Goal: Check status

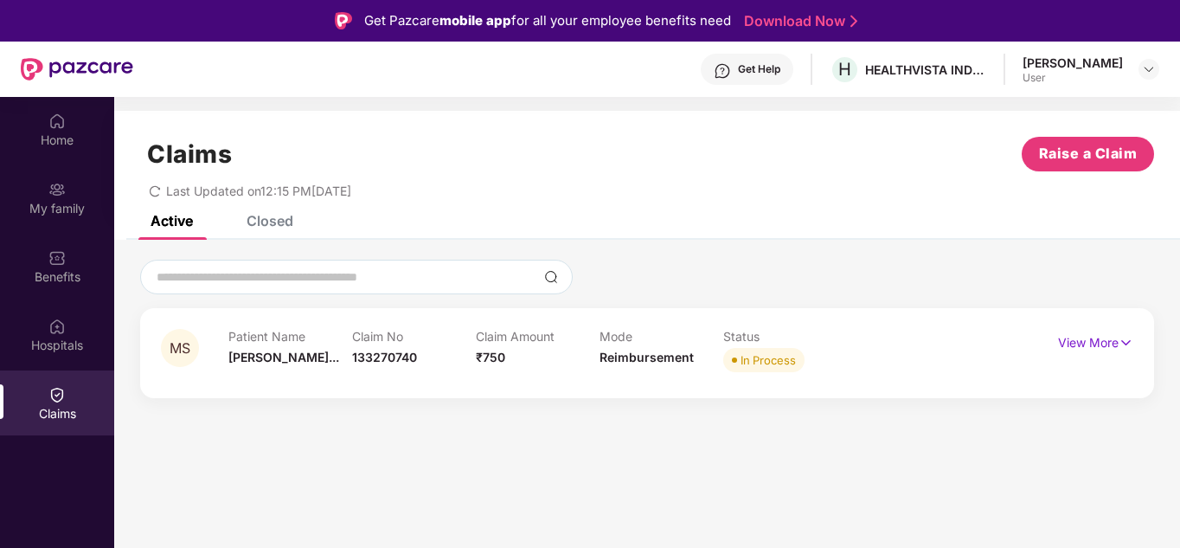
click at [272, 223] on div "Closed" at bounding box center [270, 220] width 47 height 17
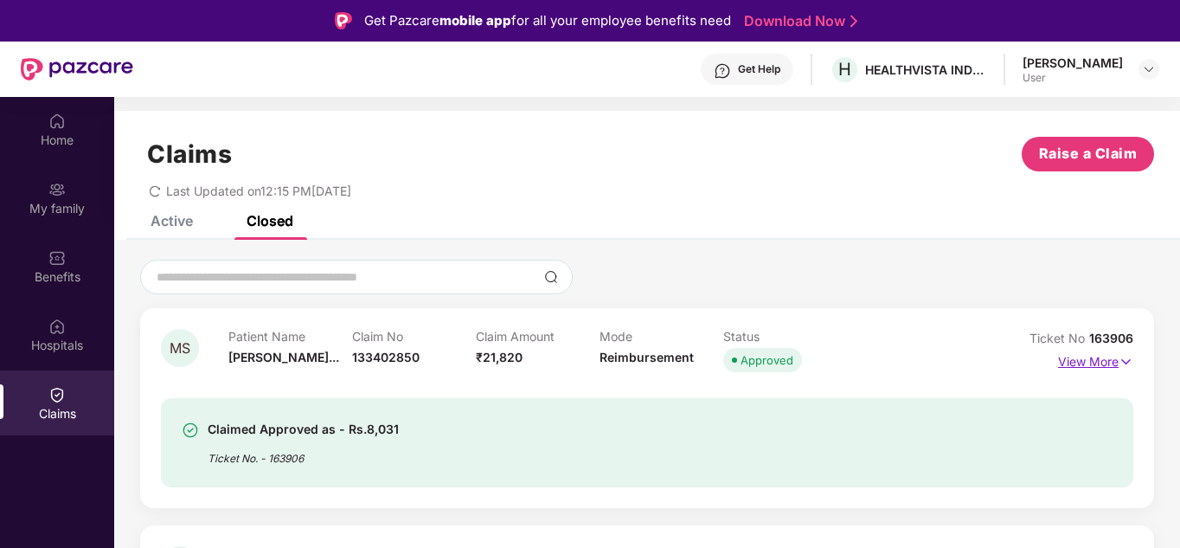
click at [1121, 357] on img at bounding box center [1126, 361] width 15 height 19
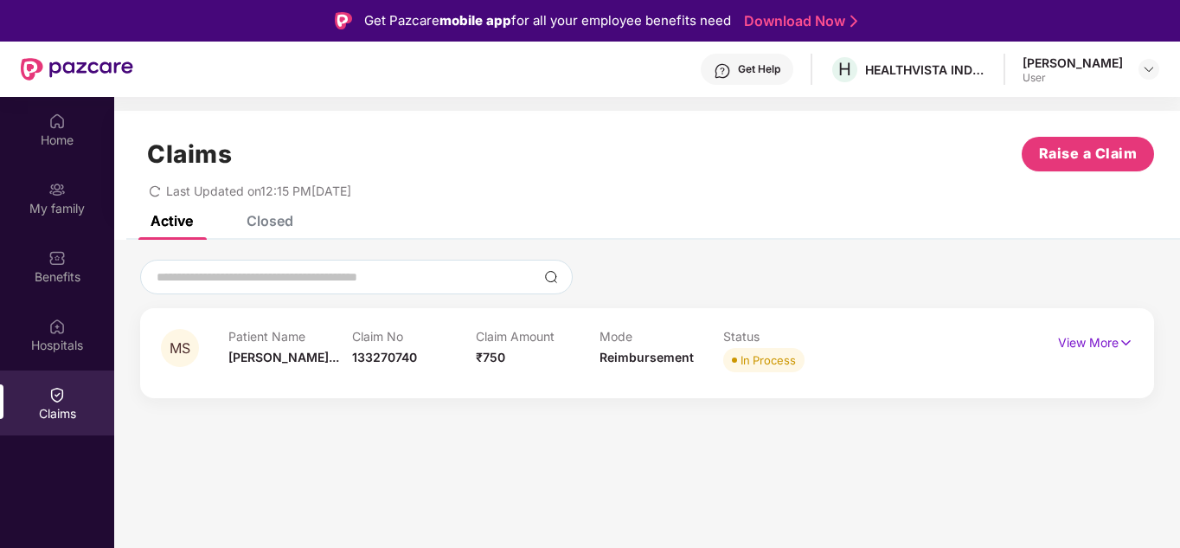
click at [266, 215] on div "Closed" at bounding box center [270, 220] width 47 height 17
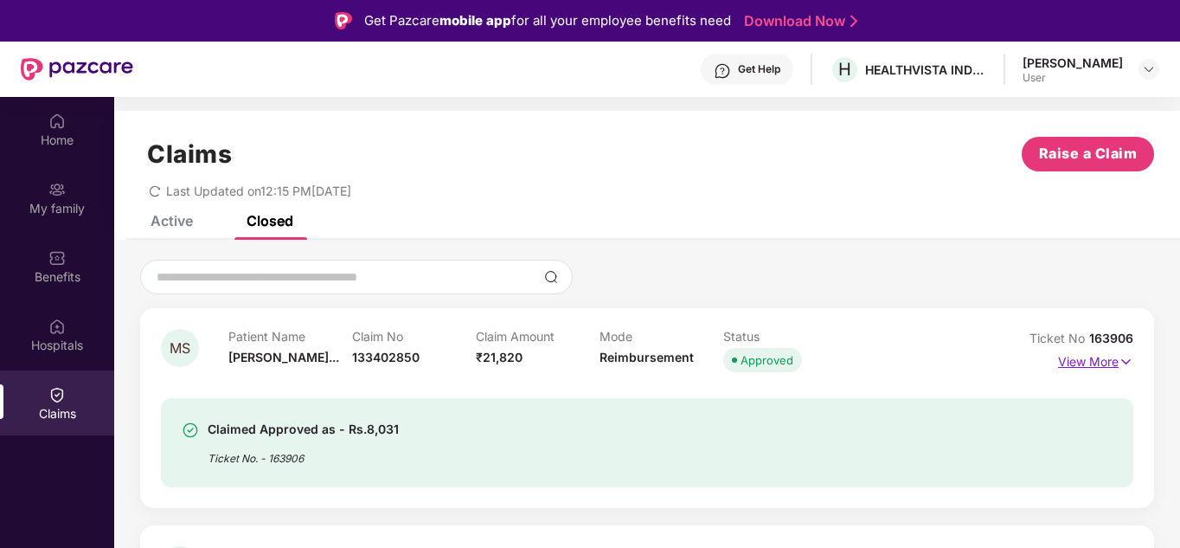
click at [1128, 363] on img at bounding box center [1126, 361] width 15 height 19
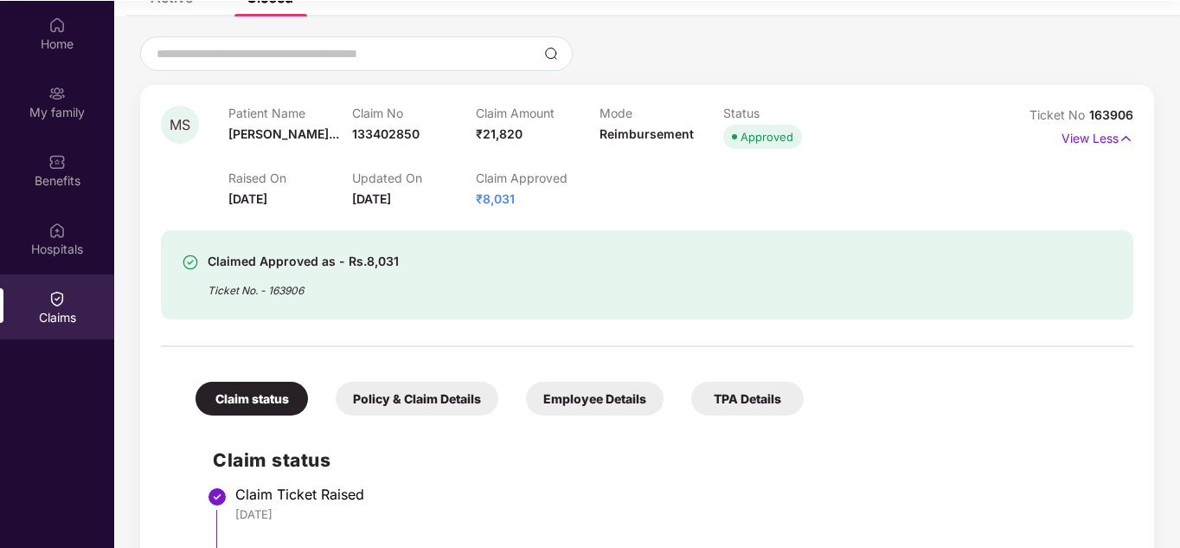
scroll to position [97, 0]
